Goal: Task Accomplishment & Management: Use online tool/utility

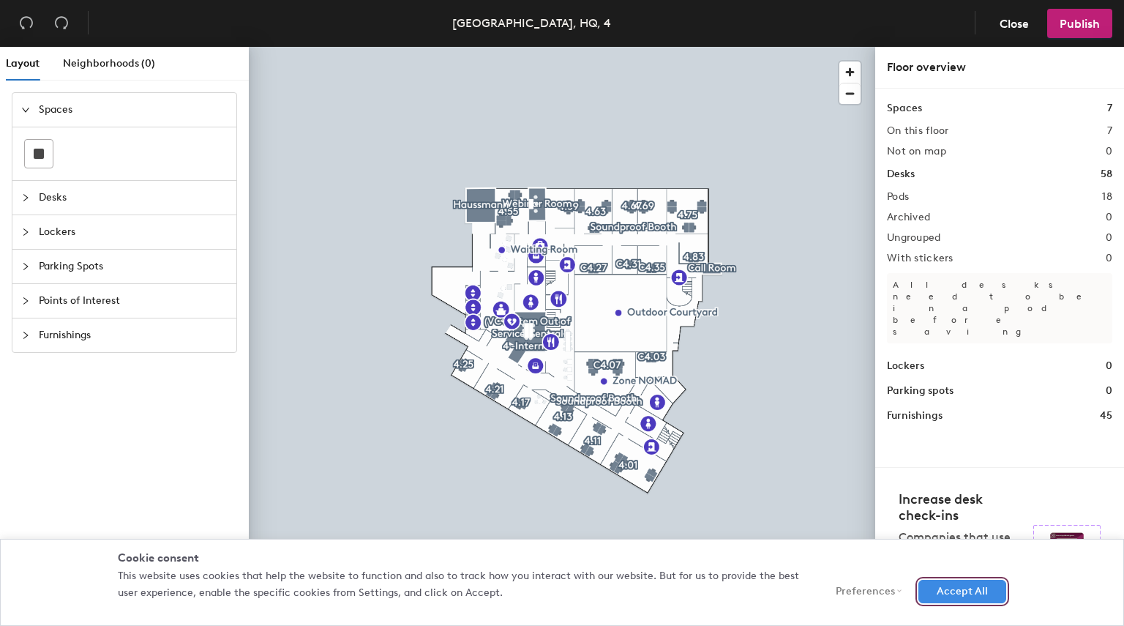
click at [991, 596] on button "Accept All" at bounding box center [962, 590] width 88 height 23
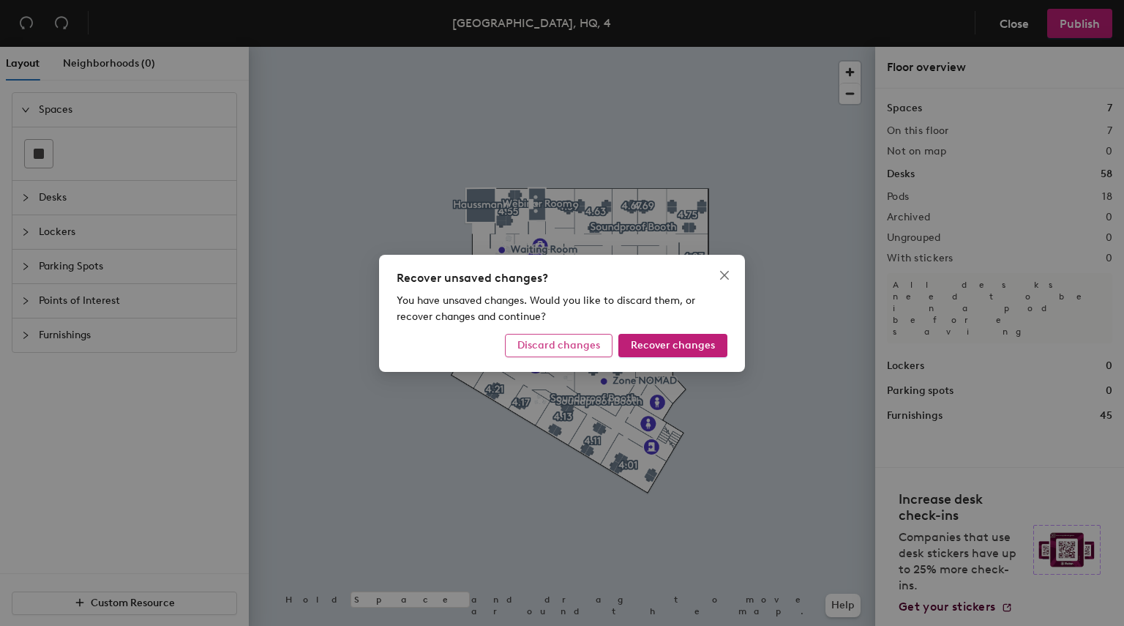
click at [582, 348] on span "Discard changes" at bounding box center [558, 345] width 83 height 12
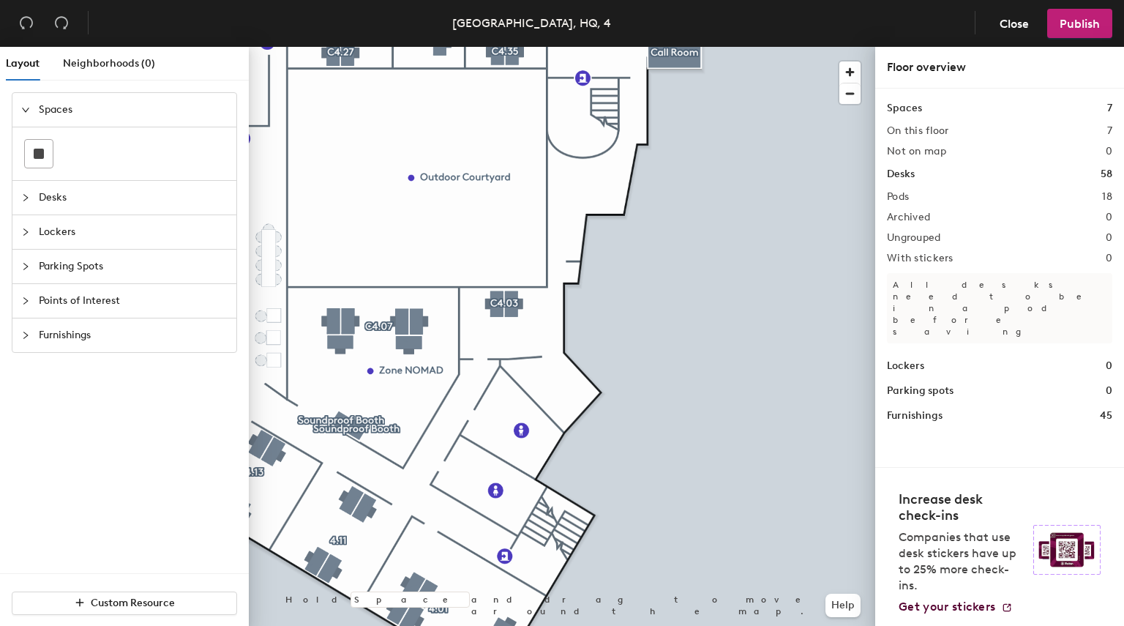
click at [887, 386] on div "Layout Neighborhoods (0) Spaces Desks Lockers Parking Spots Points of Interest …" at bounding box center [562, 339] width 1124 height 585
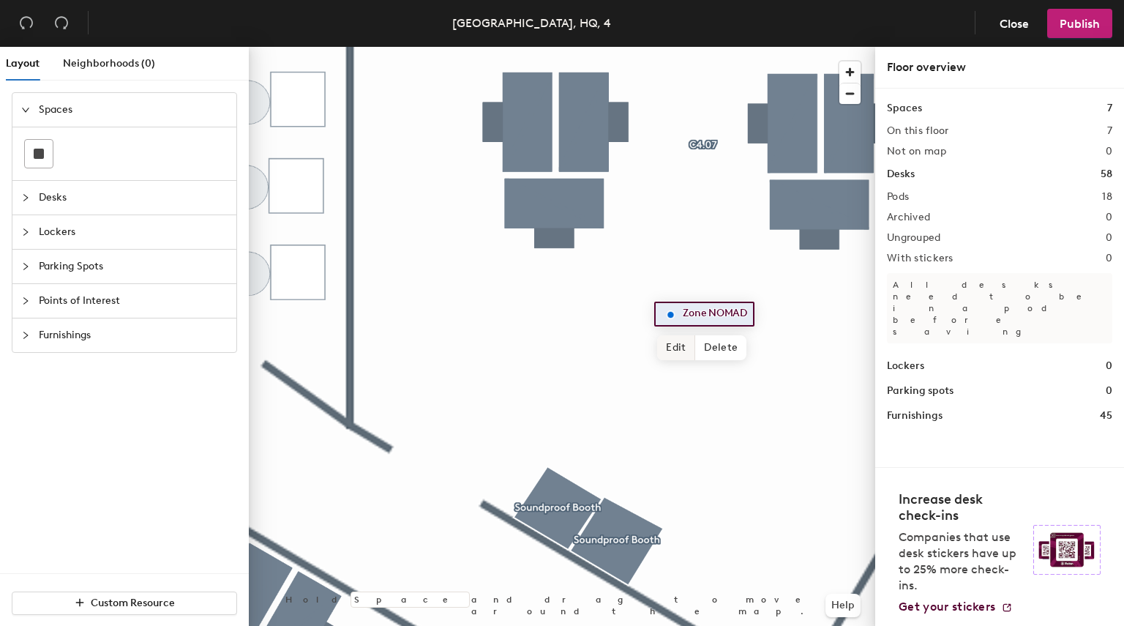
click at [680, 342] on span "Edit" at bounding box center [676, 347] width 38 height 25
type input "o"
type input "Open Space"
click at [701, 358] on span "Done" at bounding box center [704, 347] width 43 height 25
